Goal: Find specific page/section: Find specific page/section

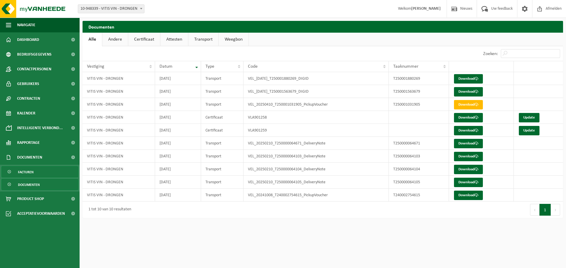
click at [34, 171] on link "Facturen" at bounding box center [39, 171] width 77 height 11
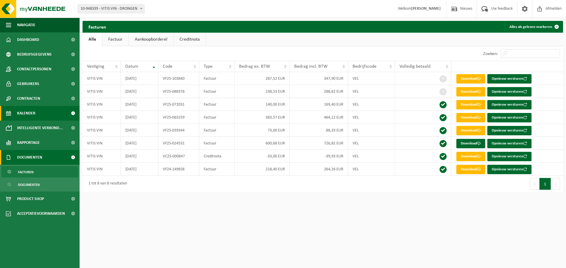
click at [20, 111] on span "Kalender" at bounding box center [26, 113] width 18 height 15
